Goal: Complete application form

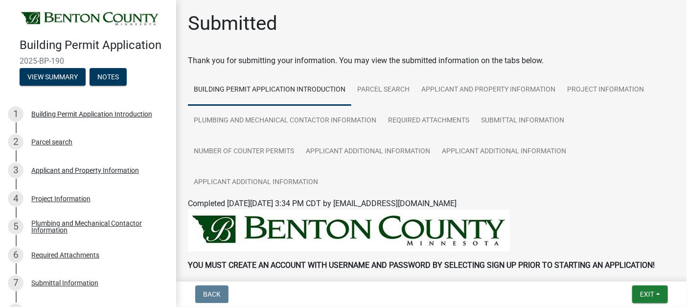
scroll to position [142, 0]
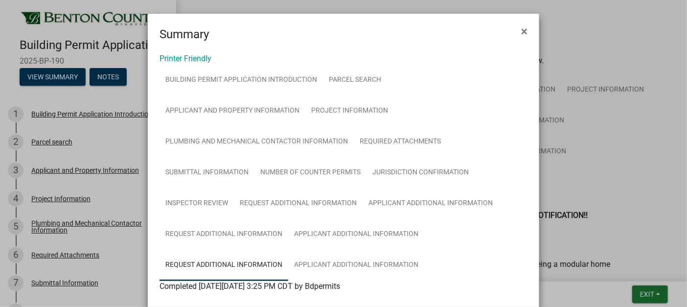
scroll to position [184, 0]
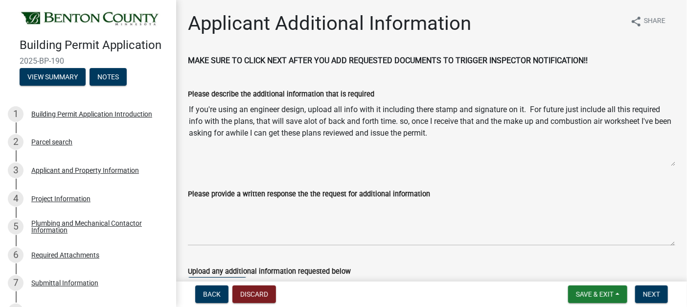
scroll to position [85, 0]
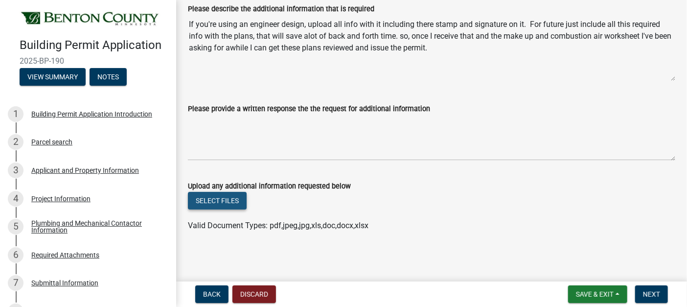
click at [210, 199] on button "Select files" at bounding box center [217, 201] width 59 height 18
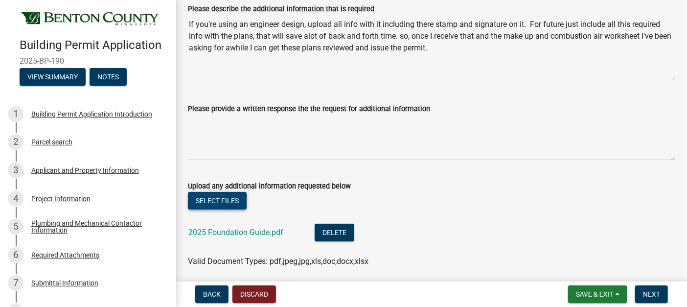
click at [220, 196] on button "Select files" at bounding box center [217, 201] width 59 height 18
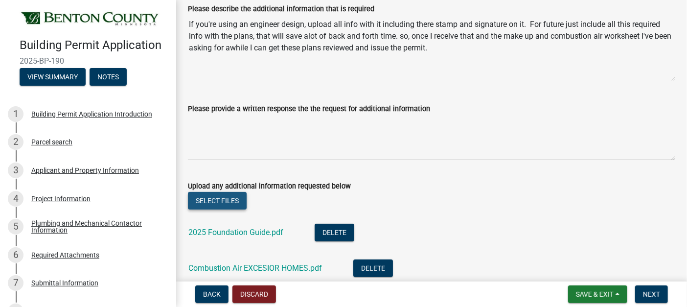
click at [221, 200] on button "Select files" at bounding box center [217, 201] width 59 height 18
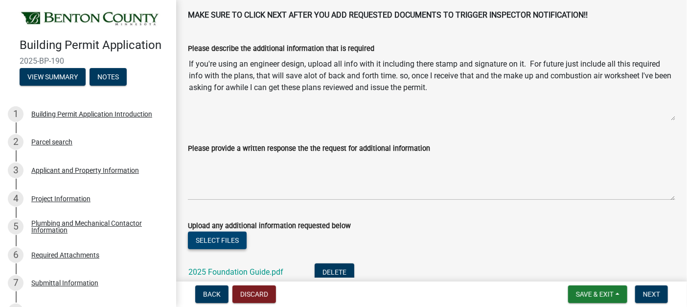
scroll to position [192, 0]
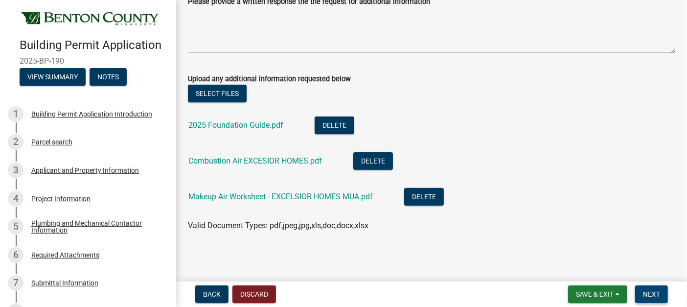
click at [648, 294] on span "Next" at bounding box center [651, 294] width 17 height 8
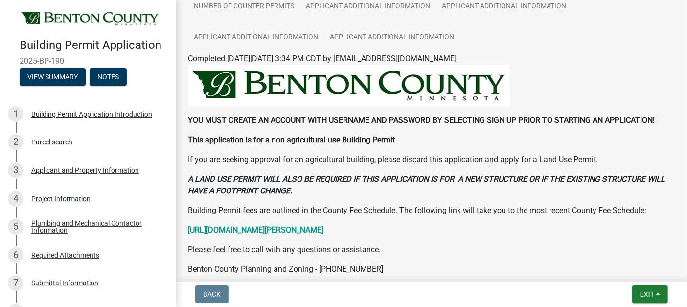
scroll to position [0, 0]
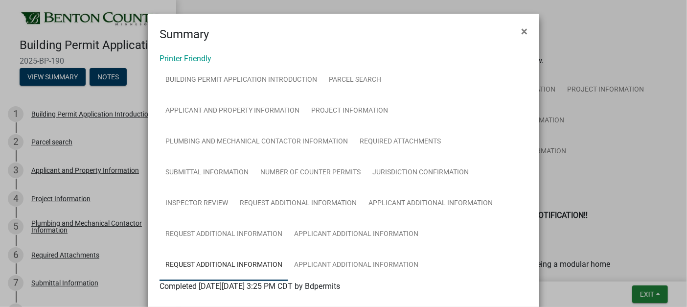
scroll to position [184, 0]
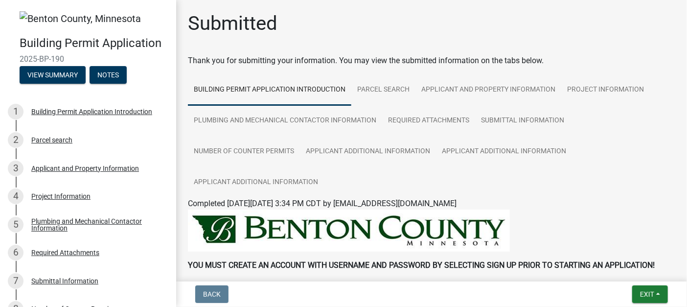
scroll to position [141, 0]
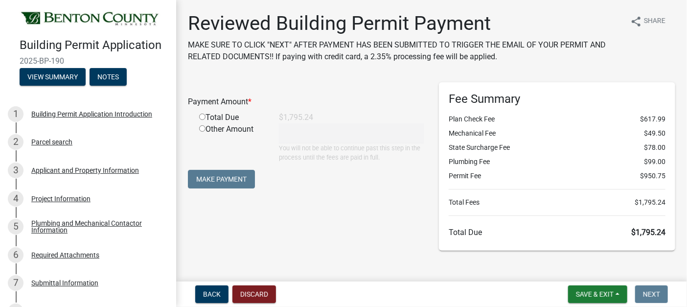
click at [203, 115] on input "radio" at bounding box center [202, 117] width 6 height 6
radio input "true"
type input "1795.24"
click at [226, 180] on button "Make Payment" at bounding box center [221, 179] width 67 height 19
click at [595, 294] on span "Save & Exit" at bounding box center [595, 294] width 38 height 8
